Goal: Find specific page/section: Find specific page/section

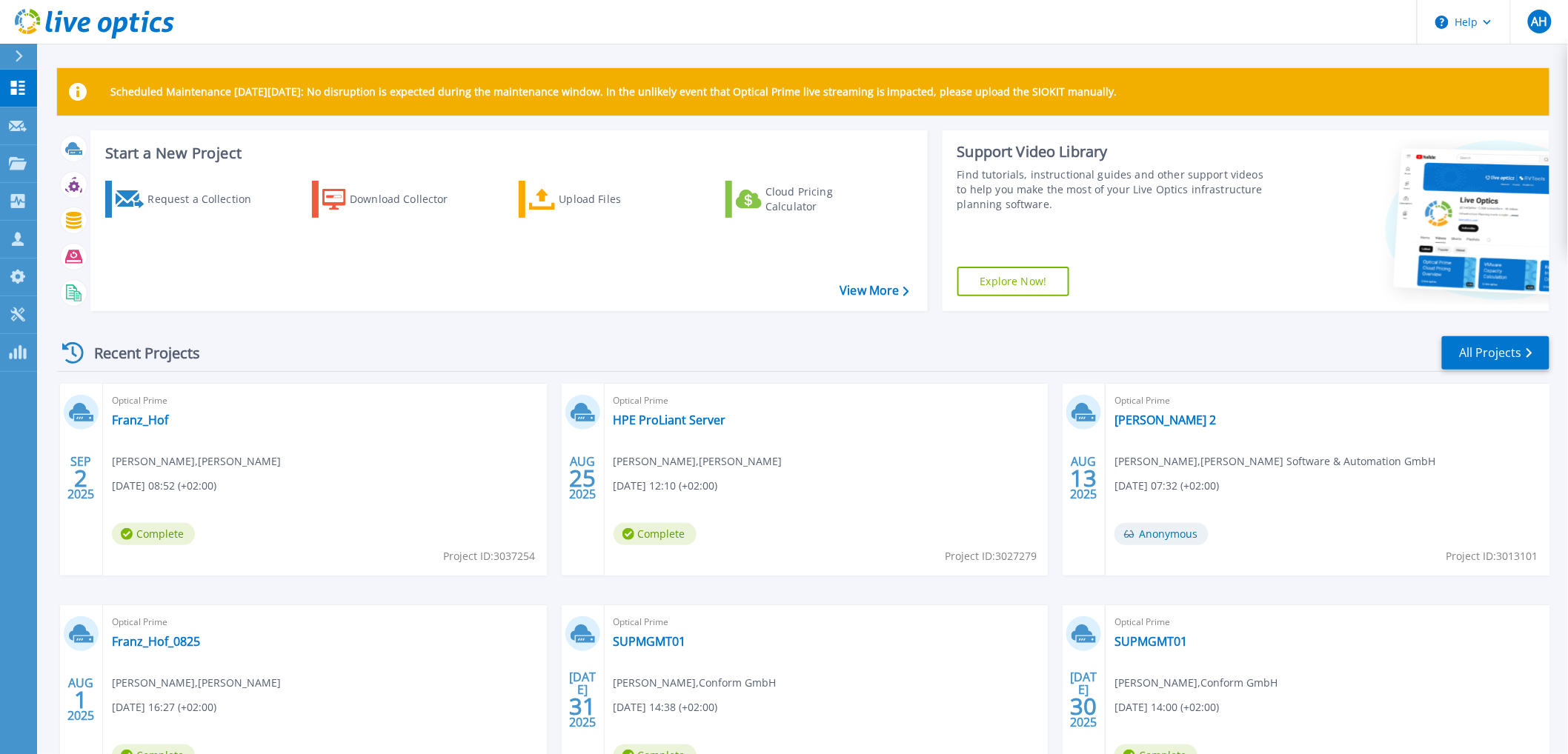
scroll to position [128, 0]
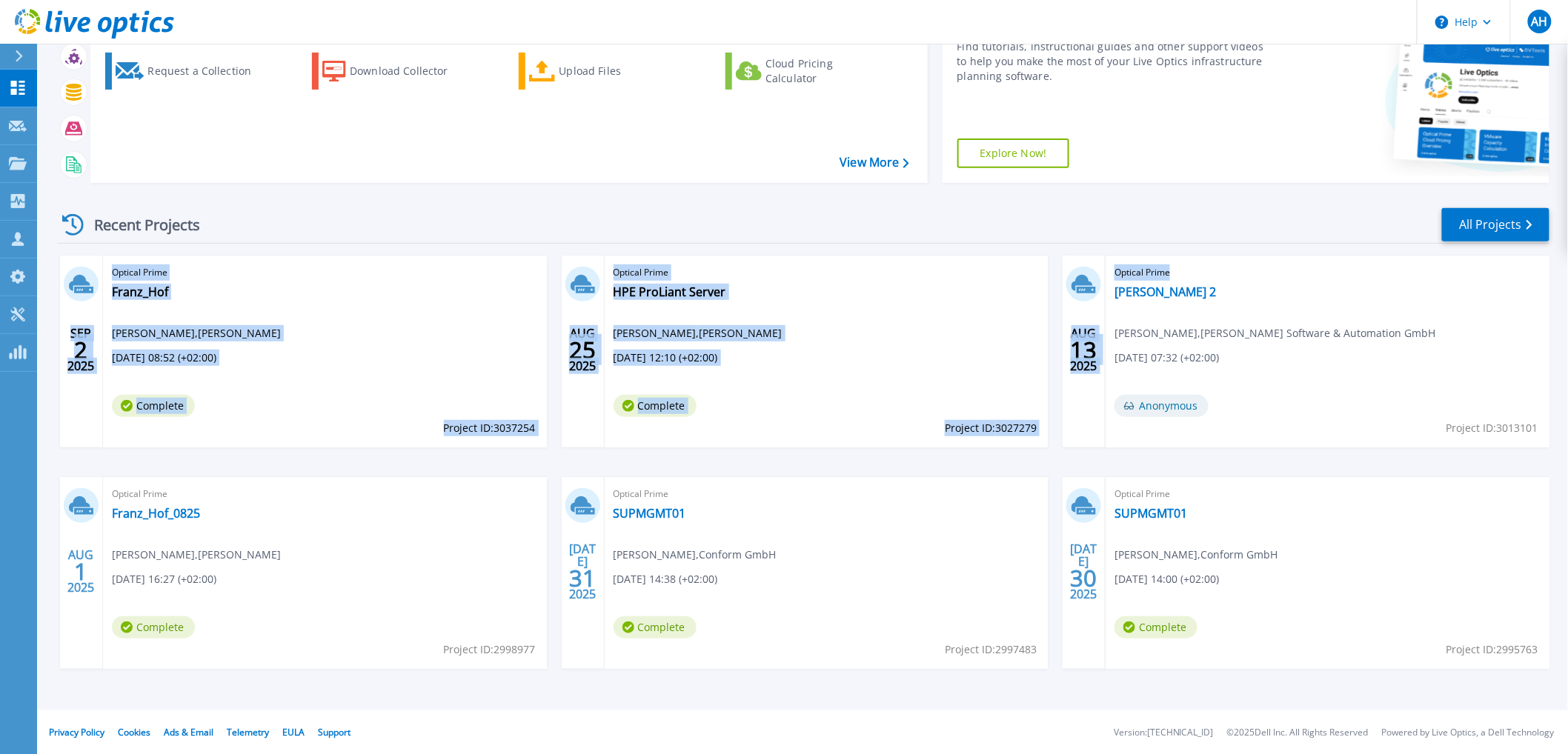
drag, startPoint x: 1125, startPoint y: 393, endPoint x: 78, endPoint y: 250, distance: 1056.7
click at [83, 250] on div "Recent Projects All Projects [DATE] Optical Prime [PERSON_NAME] , [PERSON_NAME]…" at bounding box center [802, 453] width 1492 height 515
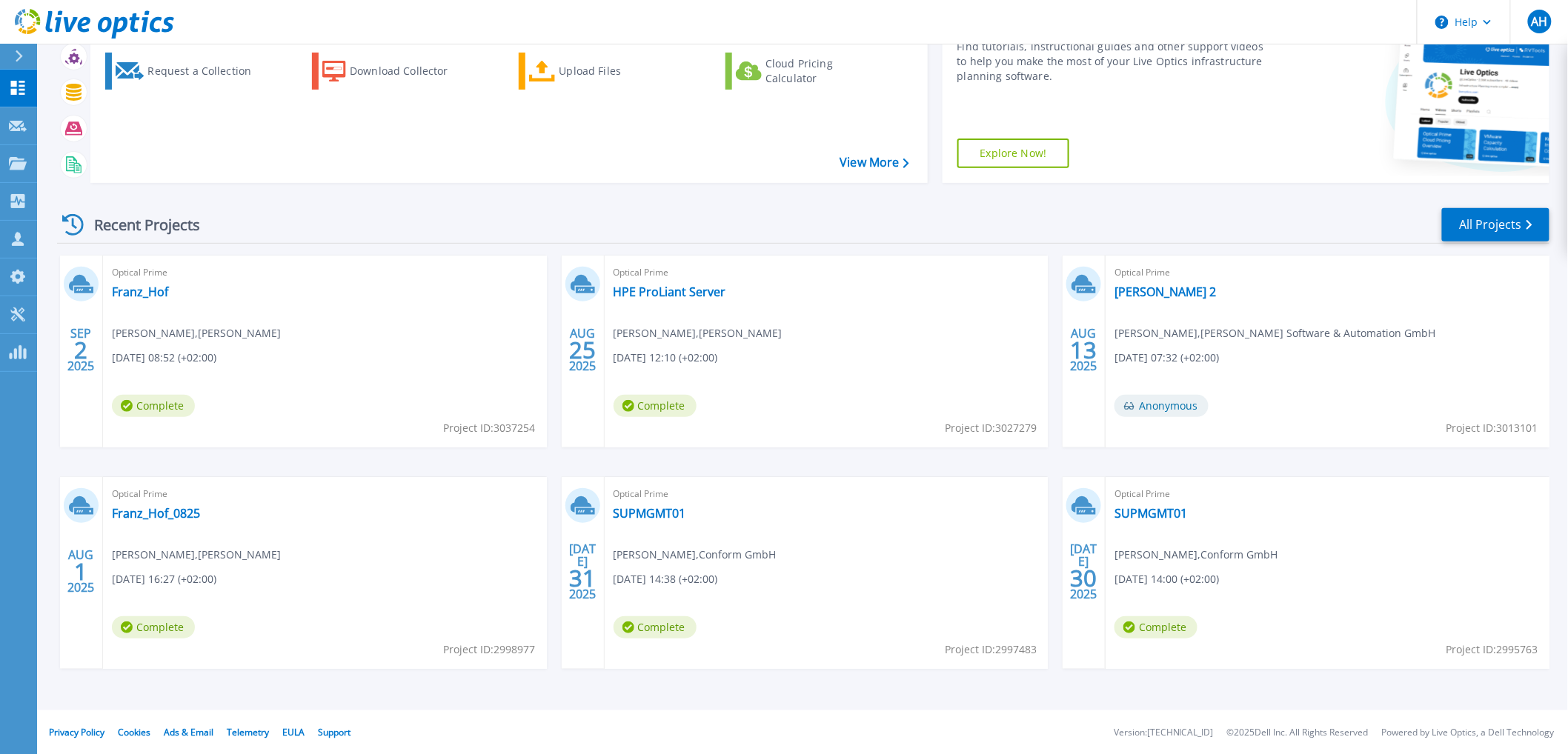
click at [78, 250] on div "Recent Projects All Projects [DATE] Optical Prime [PERSON_NAME] , [PERSON_NAME]…" at bounding box center [802, 453] width 1492 height 515
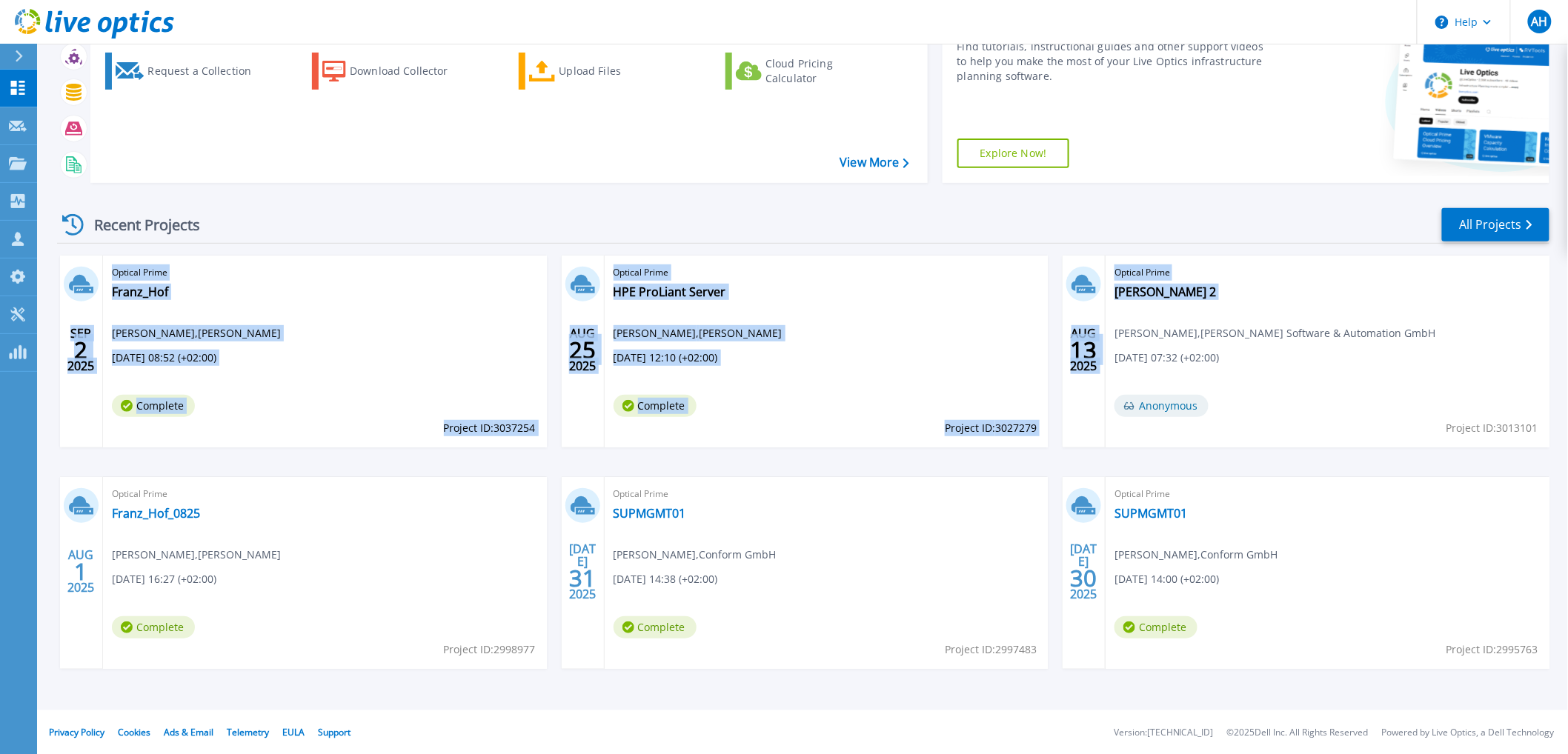
drag, startPoint x: 78, startPoint y: 250, endPoint x: 1284, endPoint y: 419, distance: 1217.8
click at [1284, 419] on div "Recent Projects All Projects [DATE] Optical Prime [PERSON_NAME] , [PERSON_NAME]…" at bounding box center [802, 453] width 1492 height 515
click at [1284, 419] on div "Optical Prime HEDRICH Messung 2 Patrick Biemer , Hedrich Software & Automation …" at bounding box center [1327, 351] width 443 height 192
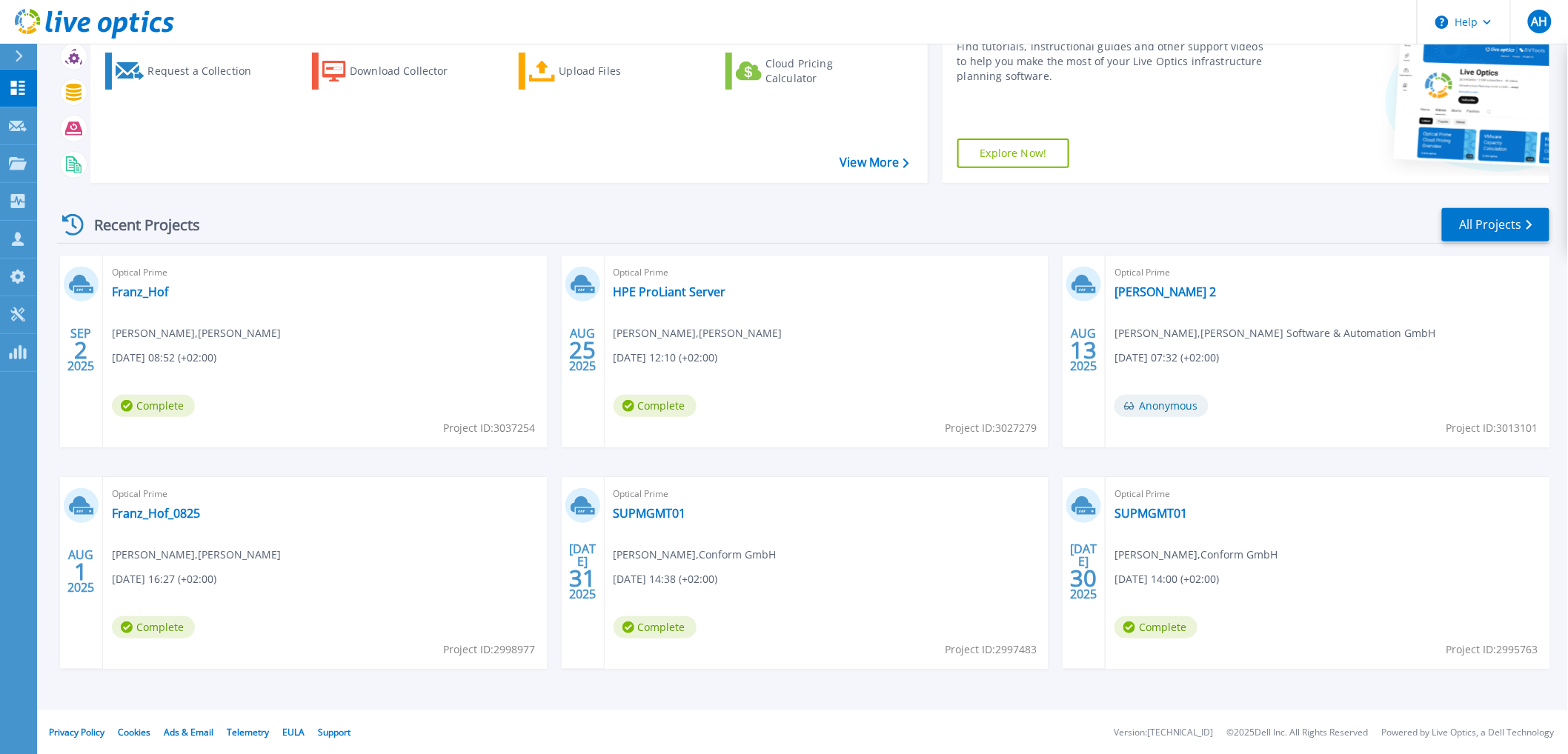
drag, startPoint x: 1294, startPoint y: 429, endPoint x: 225, endPoint y: 306, distance: 1076.1
click at [225, 306] on div "SEP 2 2025 Optical Prime Franz_Hof Eckhard Verkerk , Franz Hof GbmH 09.02.2025,…" at bounding box center [797, 476] width 1504 height 443
click at [225, 306] on div "Optical Prime Franz_Hof Eckhard Verkerk , Franz Hof GbmH 09.02.2025, 08:52 (+02…" at bounding box center [324, 351] width 443 height 192
drag, startPoint x: 1191, startPoint y: 545, endPoint x: 1291, endPoint y: 550, distance: 100.1
click at [1291, 550] on div "Optical Prime SUPMGMT01 Karsten Gerwing , Conform GmbH 07.30.2025, 14:00 (+02:0…" at bounding box center [1327, 573] width 443 height 192
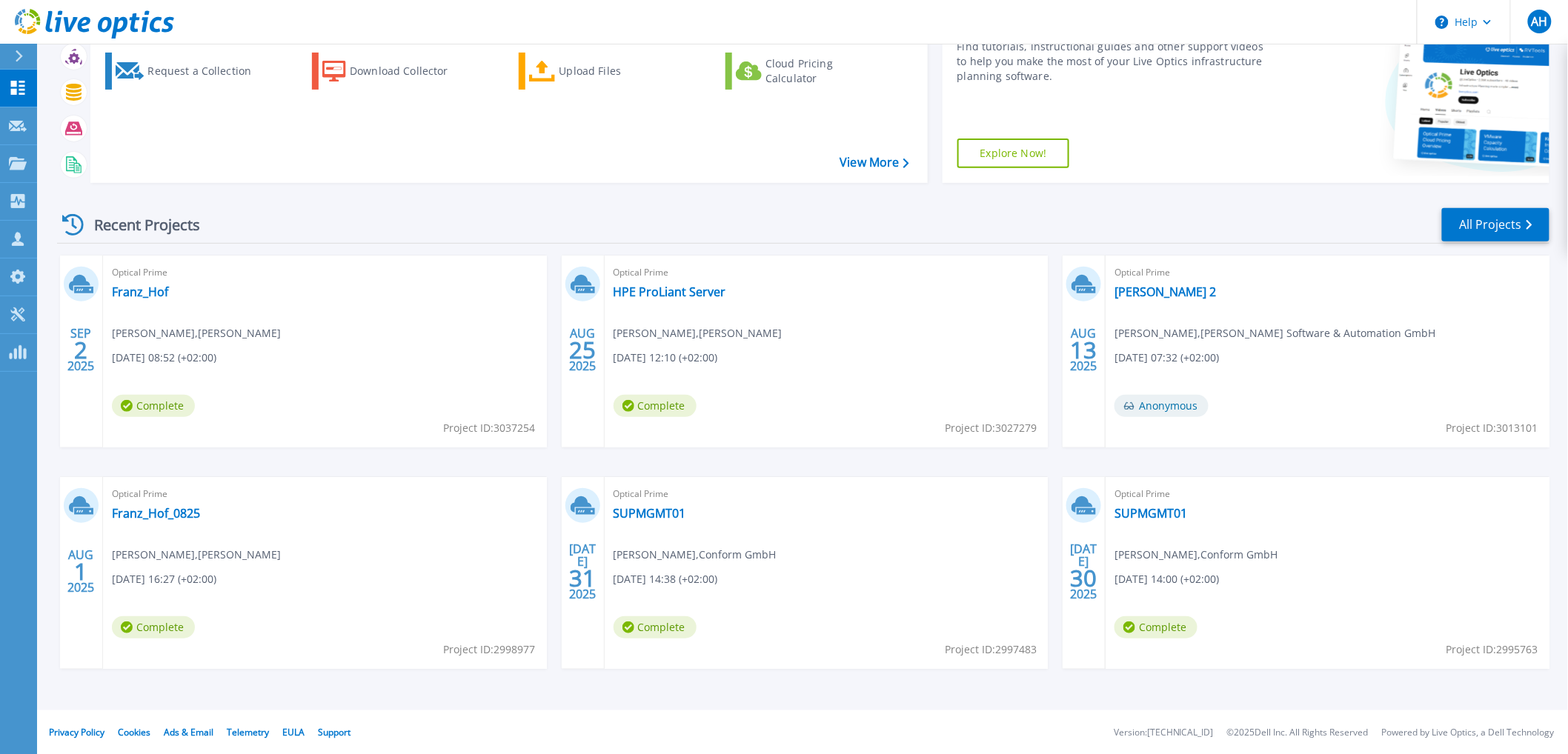
click at [1291, 550] on div "Optical Prime SUPMGMT01 Karsten Gerwing , Conform GmbH 07.30.2025, 14:00 (+02:0…" at bounding box center [1327, 573] width 443 height 192
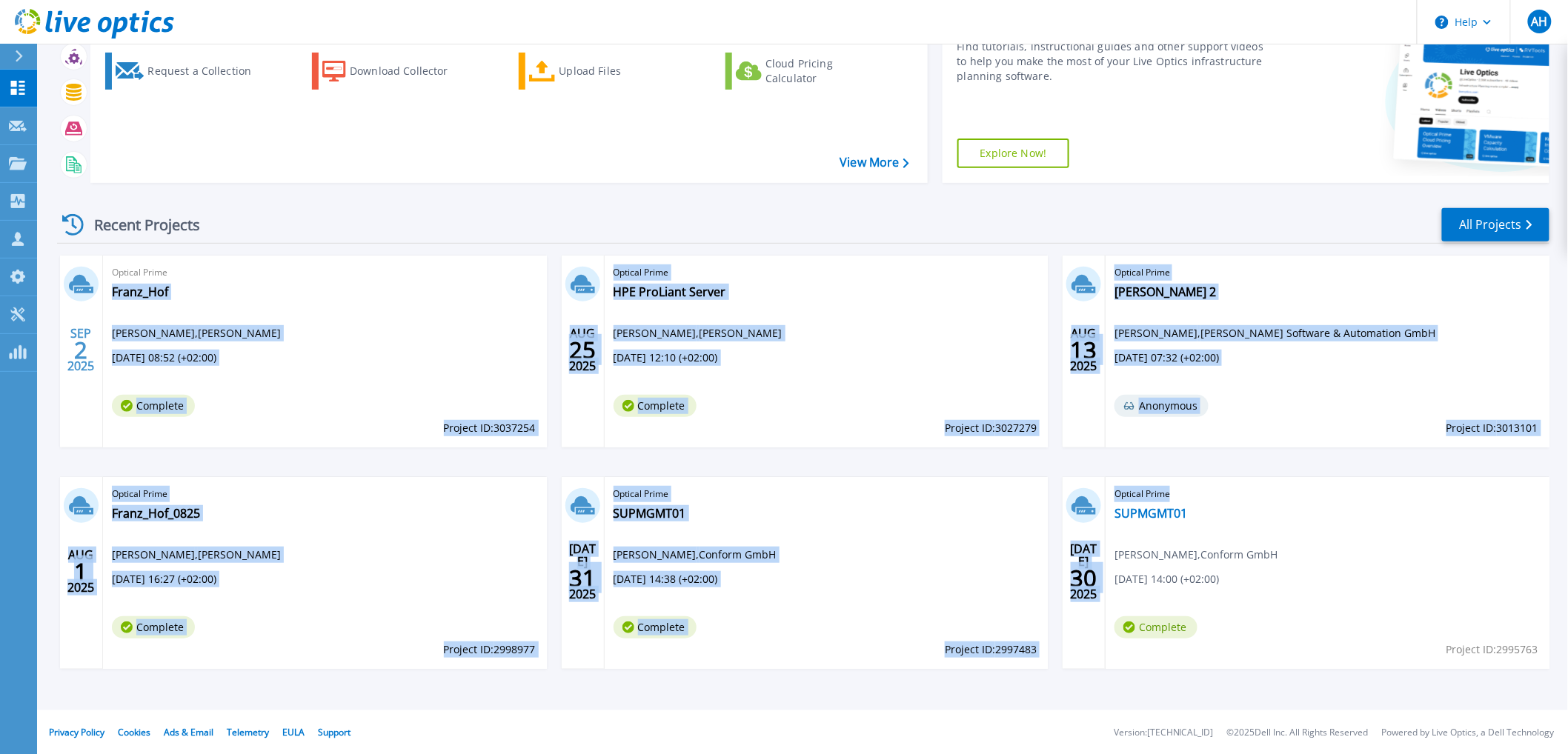
drag, startPoint x: 1190, startPoint y: 557, endPoint x: 249, endPoint y: 270, distance: 983.8
click at [249, 270] on div "SEP 2 2025 Optical Prime Franz_Hof Eckhard Verkerk , Franz Hof GbmH 09.02.2025,…" at bounding box center [797, 476] width 1504 height 443
click at [1487, 226] on link "All Projects" at bounding box center [1495, 225] width 107 height 33
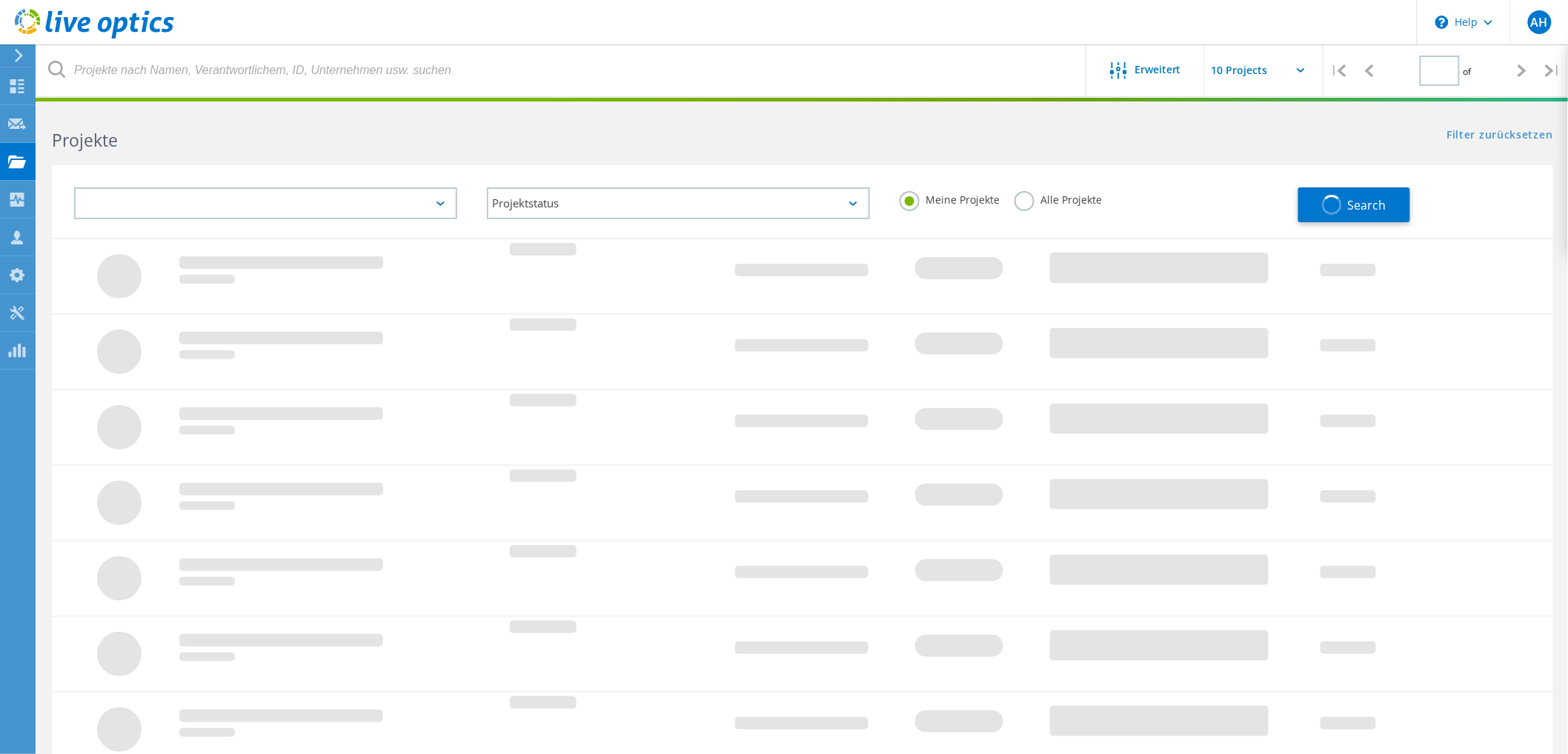
type input "1"
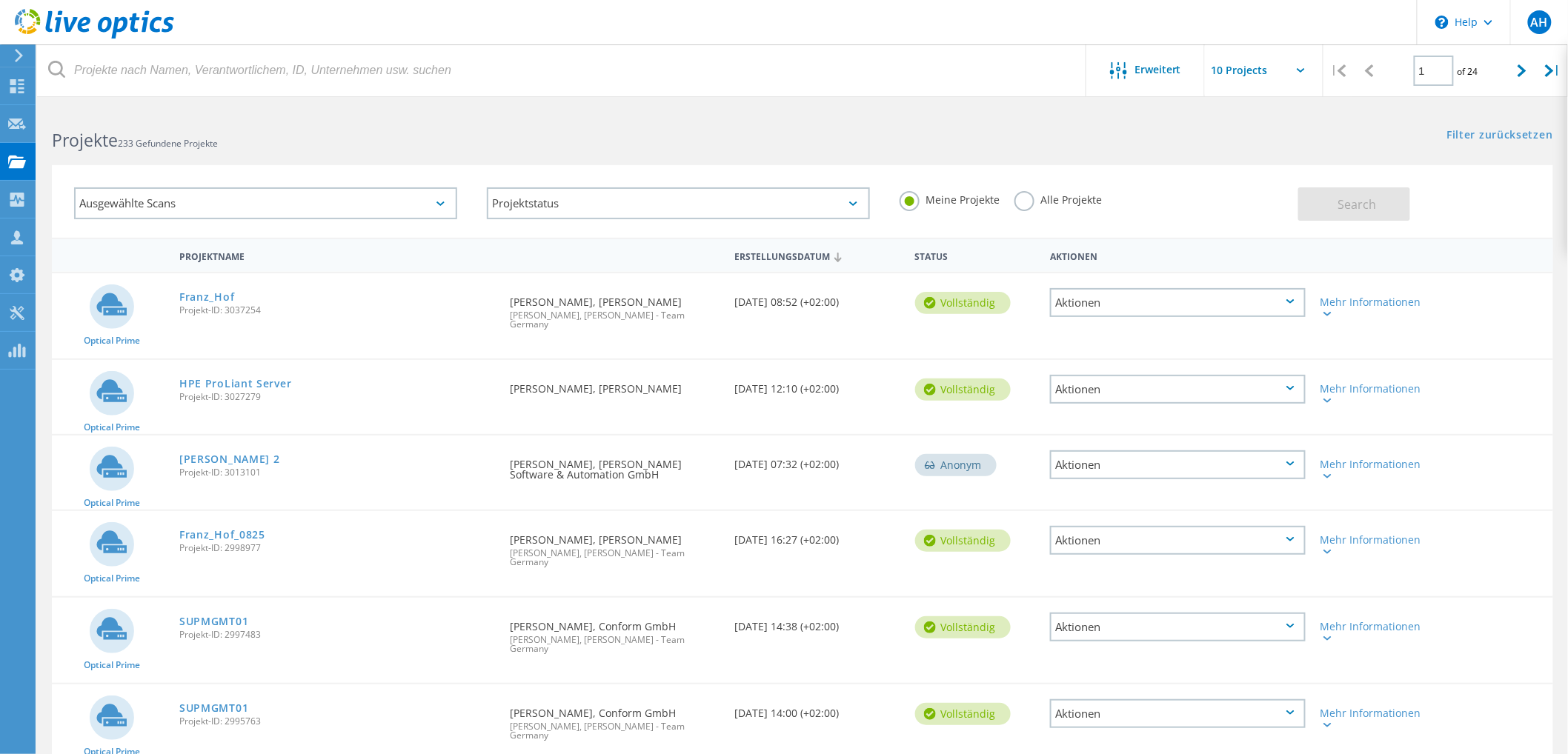
scroll to position [219, 0]
